Goal: Find specific page/section: Find specific page/section

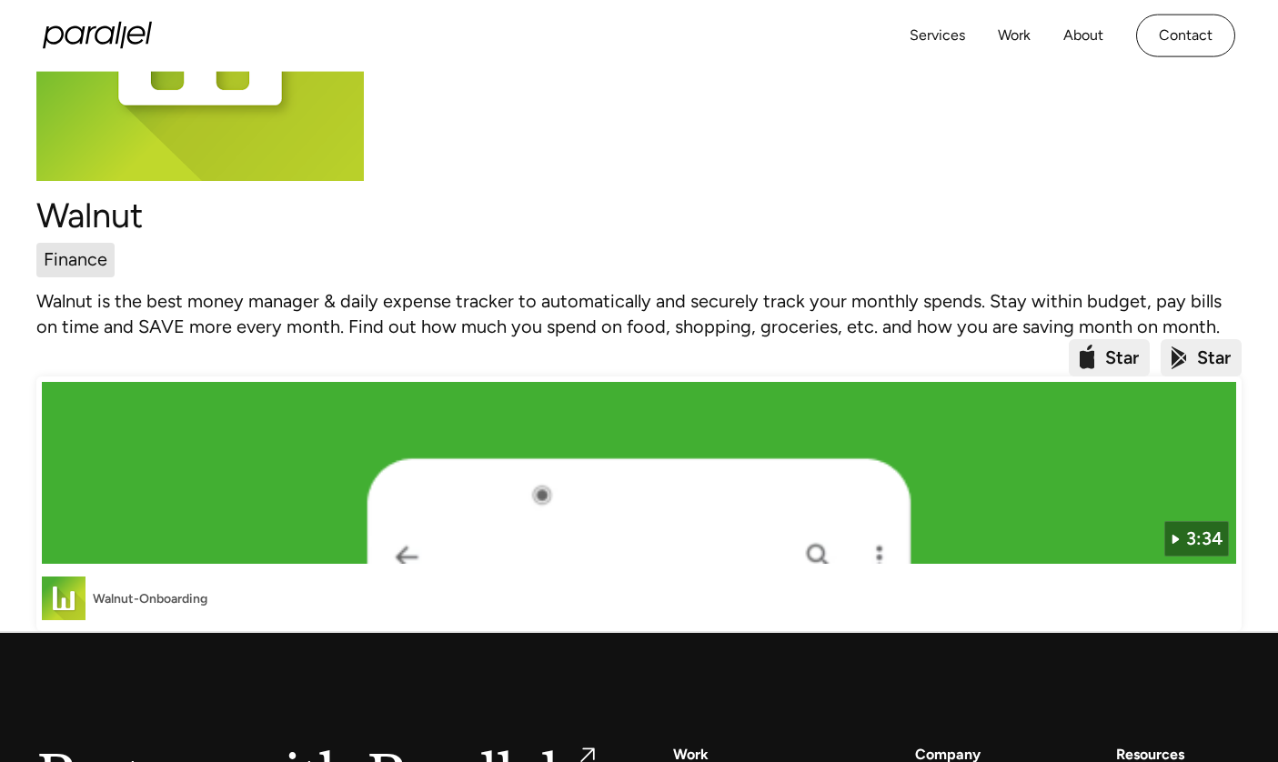
scroll to position [109, 0]
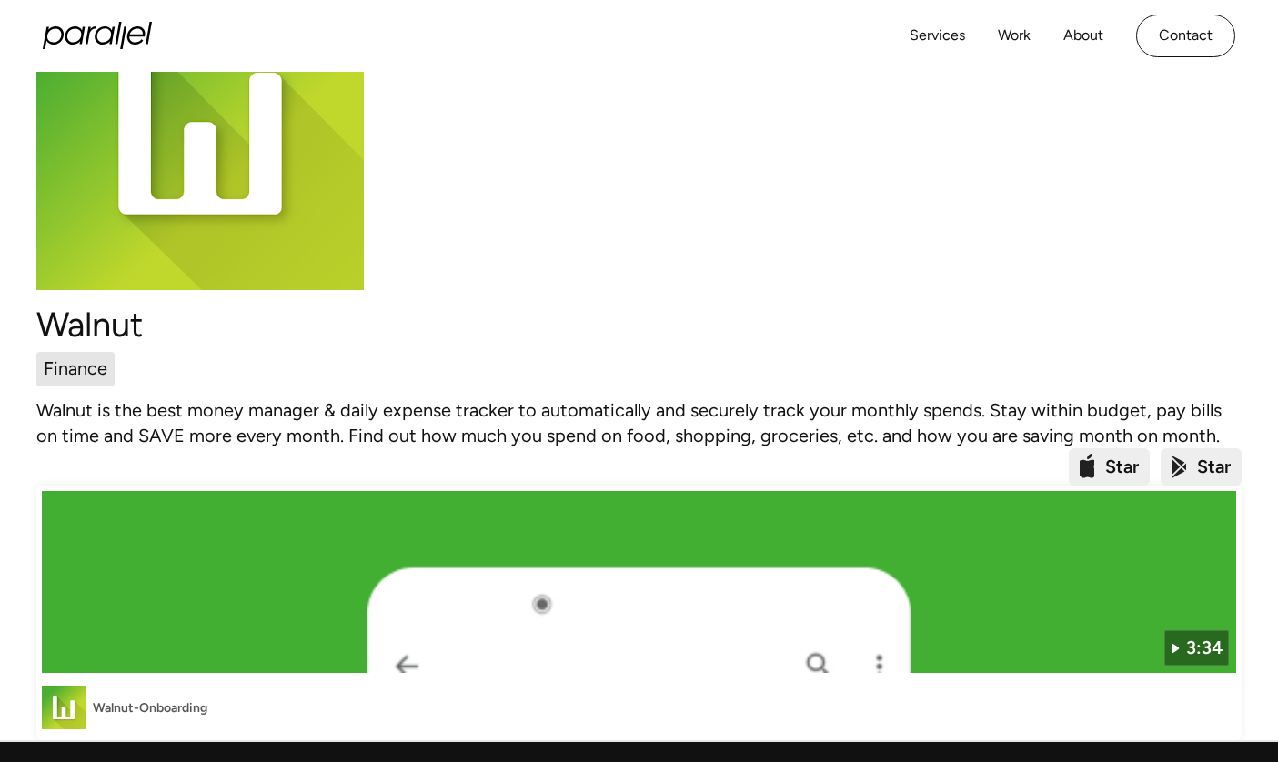
click at [1101, 465] on div "Star" at bounding box center [1108, 467] width 81 height 38
click at [1087, 467] on img at bounding box center [1086, 467] width 15 height 27
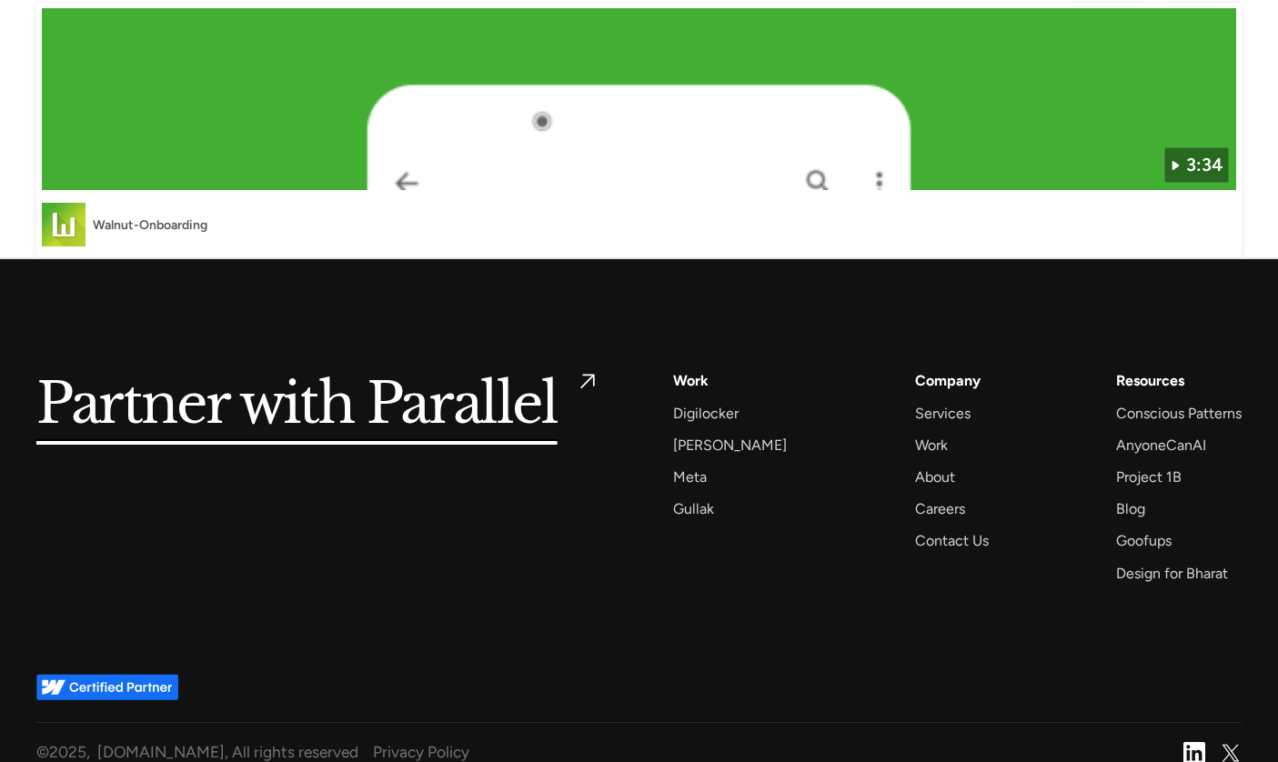
scroll to position [616, 0]
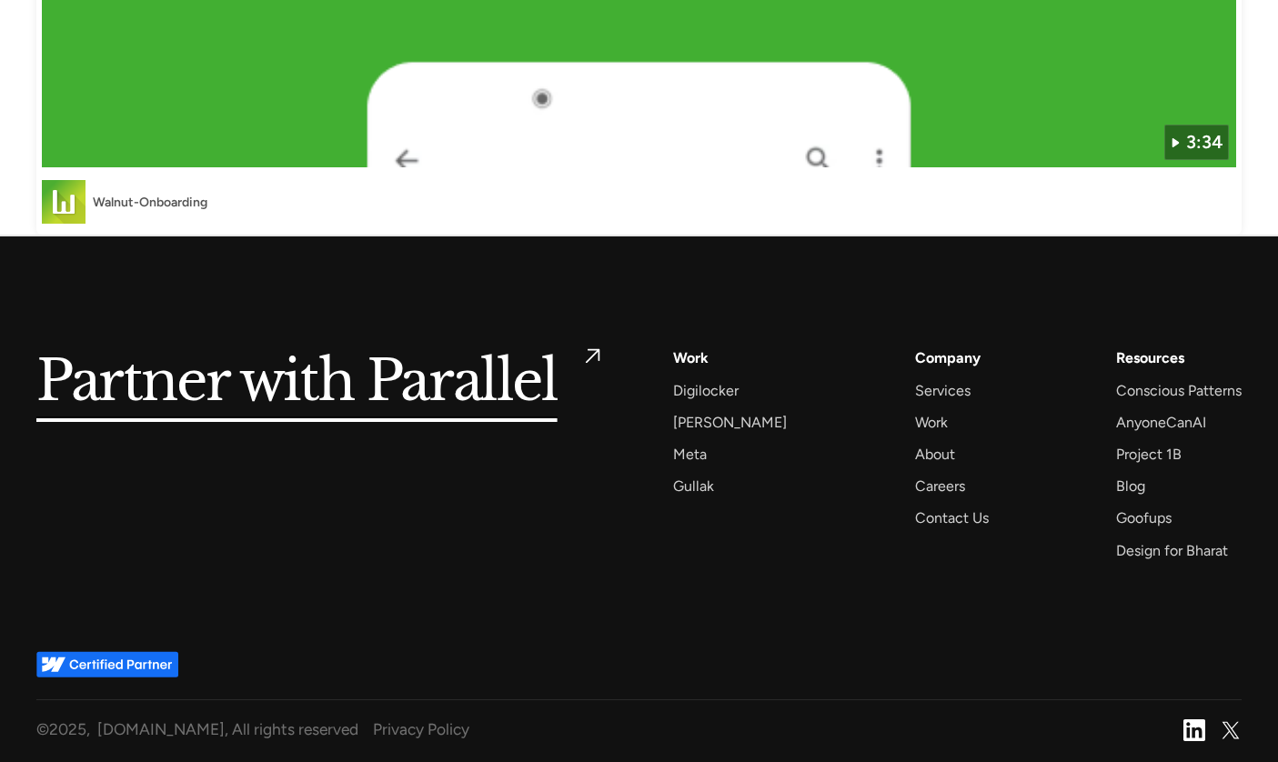
click at [492, 385] on h5 "Partner with Parallel" at bounding box center [296, 383] width 521 height 74
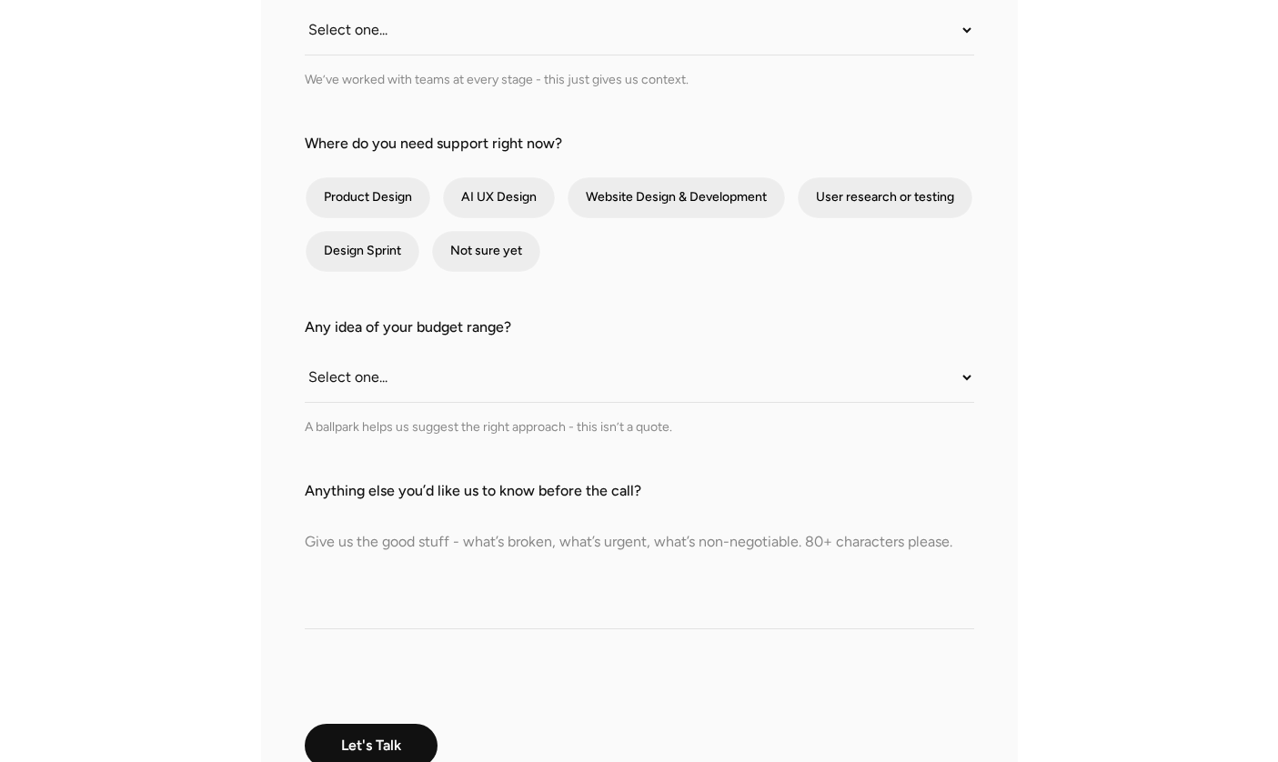
scroll to position [1091, 0]
